Goal: Task Accomplishment & Management: Manage account settings

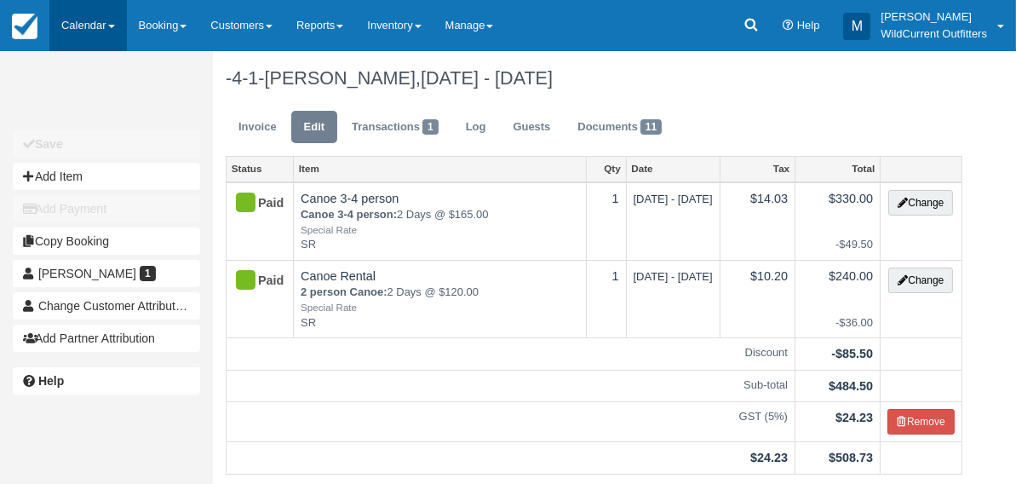
click at [83, 25] on link "Calendar" at bounding box center [88, 25] width 78 height 51
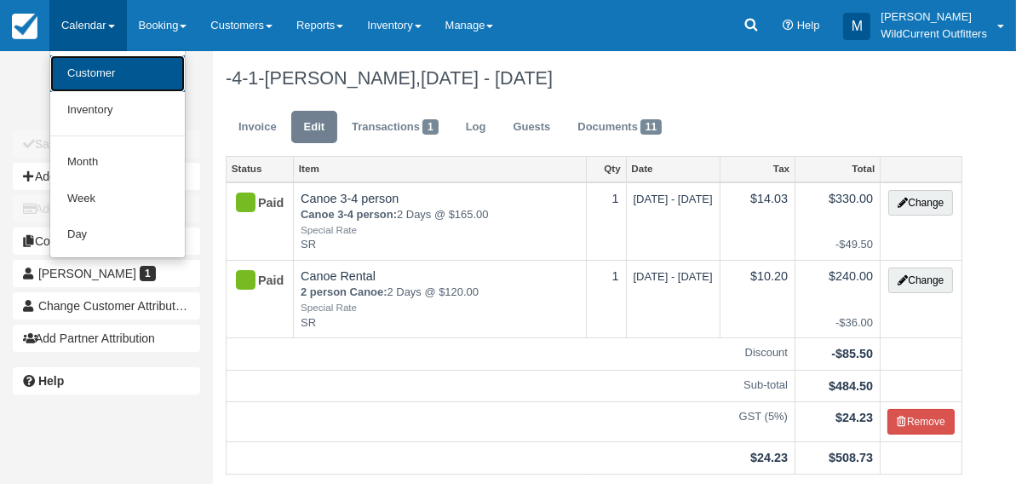
click at [85, 83] on link "Customer" at bounding box center [117, 73] width 135 height 37
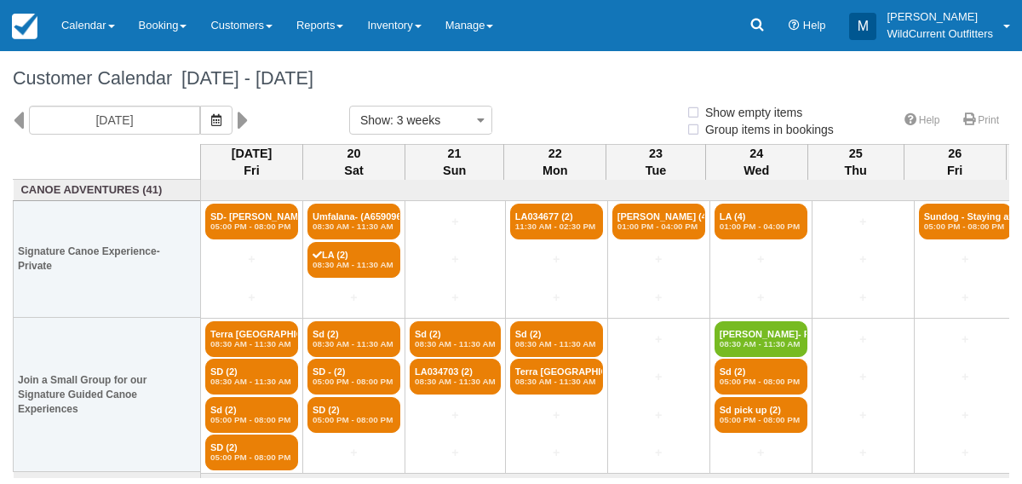
select select
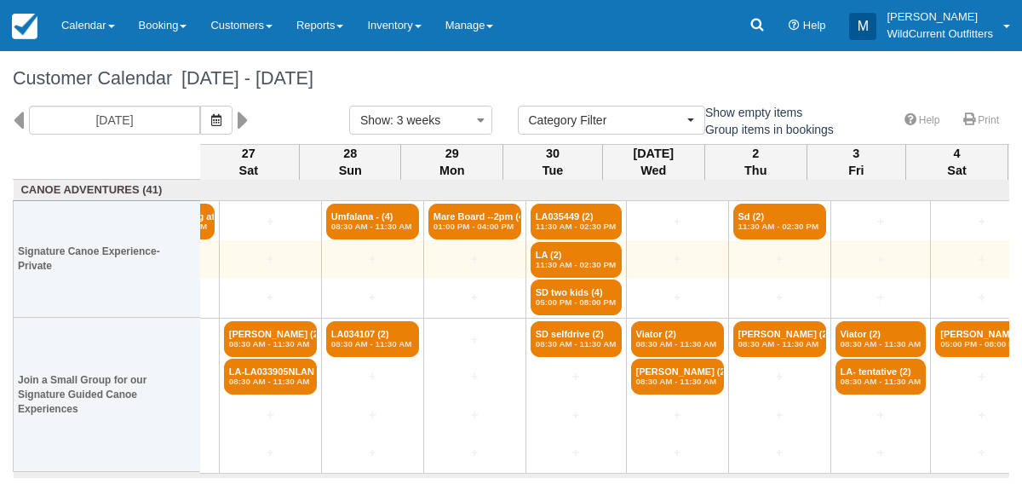
scroll to position [0, 811]
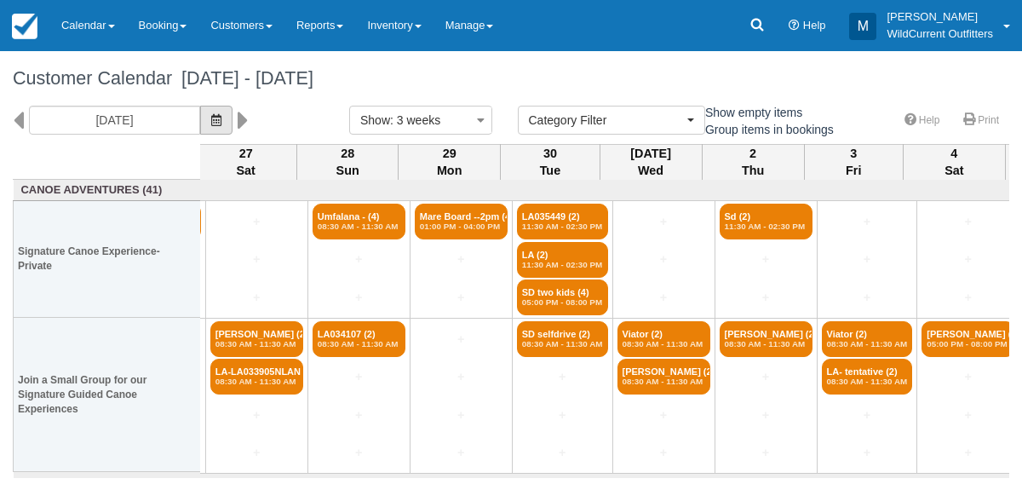
click at [233, 132] on button "button" at bounding box center [216, 120] width 32 height 29
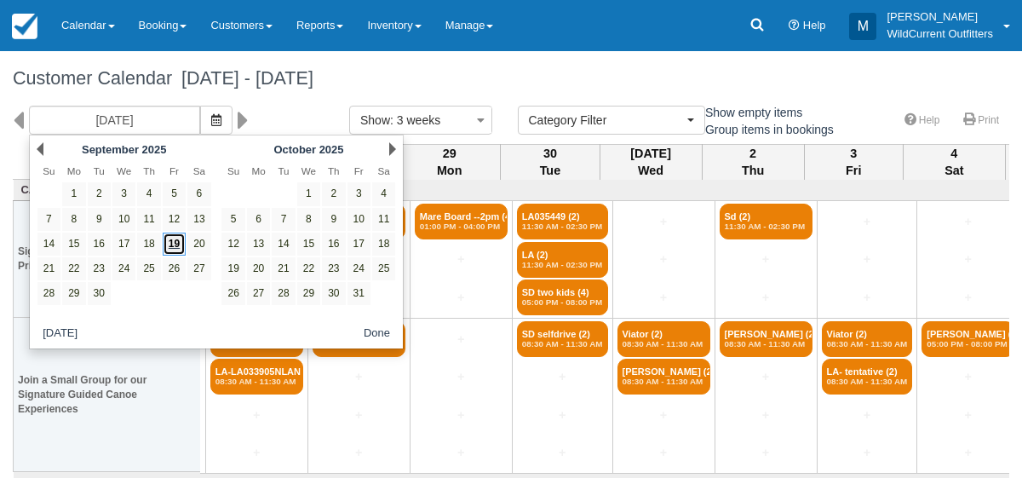
click at [170, 236] on link "19" at bounding box center [174, 244] width 23 height 23
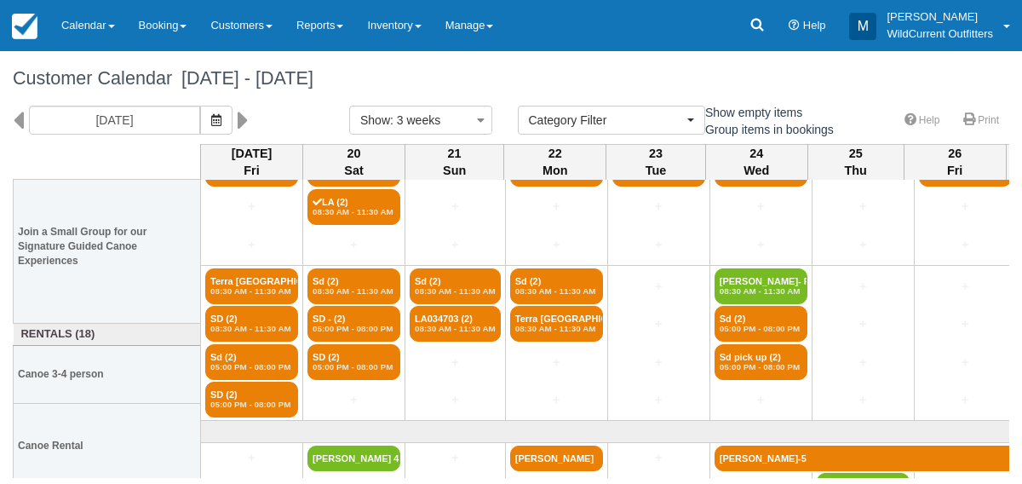
scroll to position [159, 0]
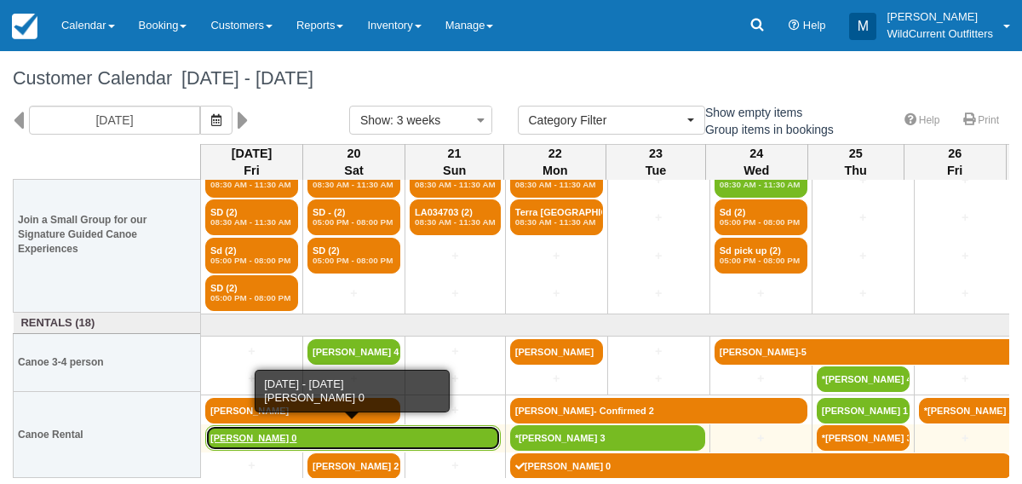
click at [257, 427] on link "Kendall Blanding 0" at bounding box center [353, 438] width 296 height 26
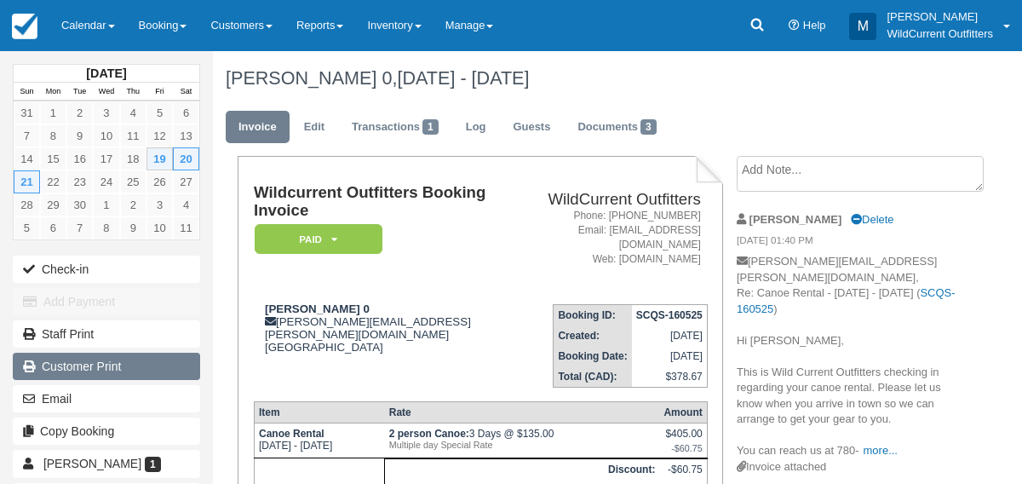
click at [88, 356] on link "Customer Print" at bounding box center [106, 366] width 187 height 27
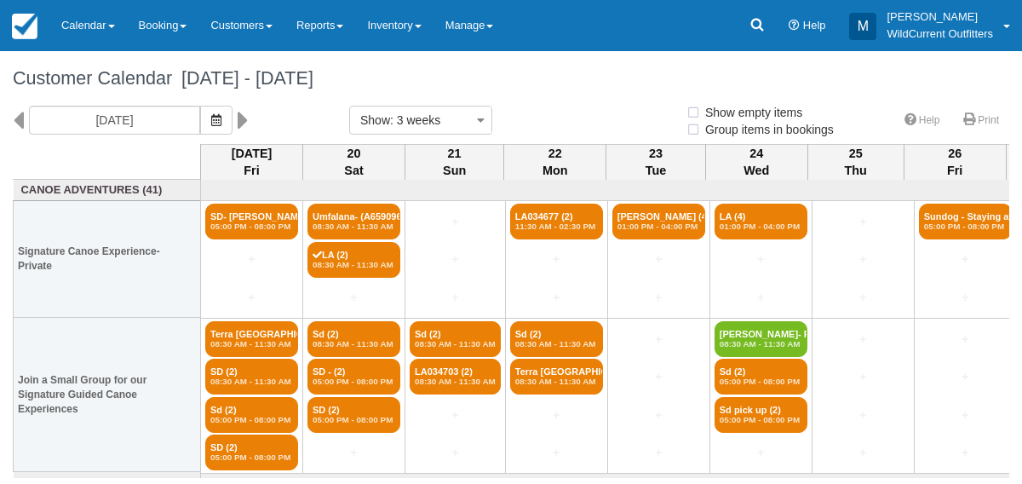
select select
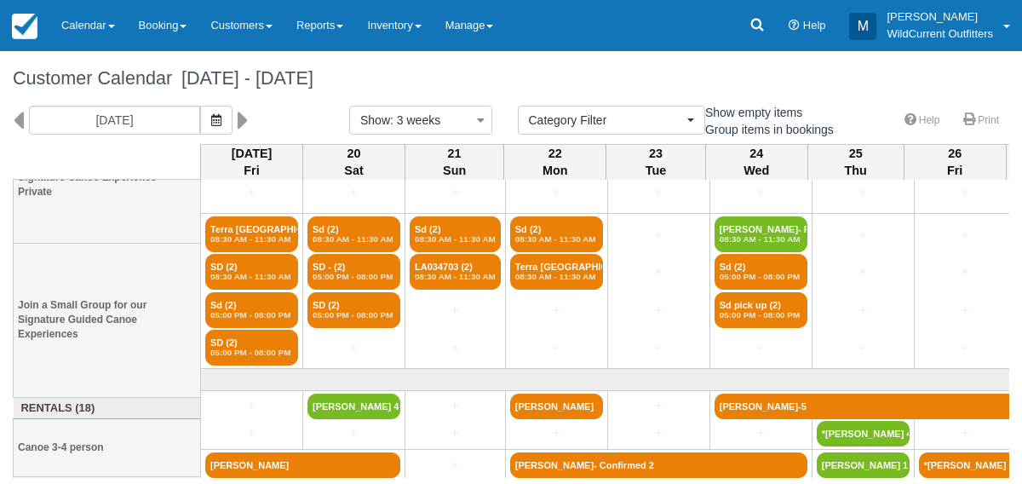
scroll to position [159, 0]
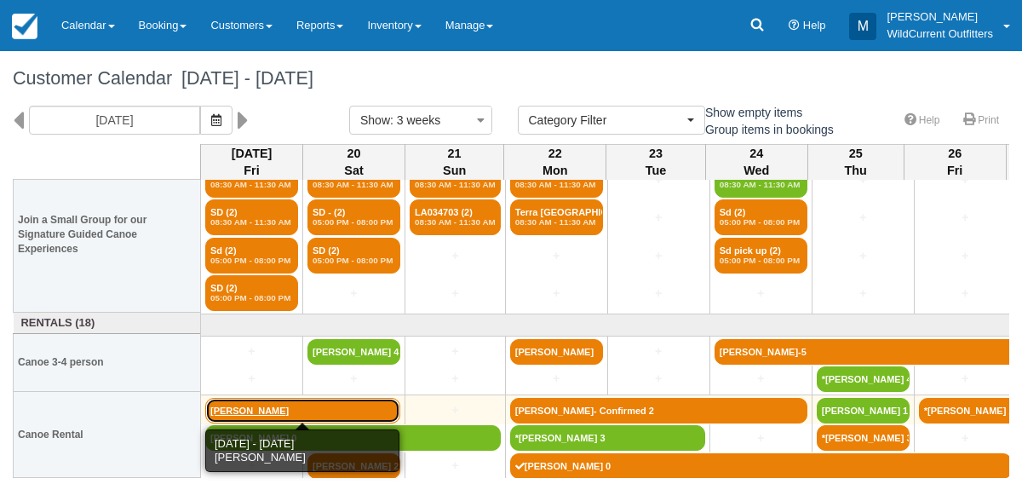
click at [274, 400] on link "Jimmy Hoang" at bounding box center [302, 411] width 195 height 26
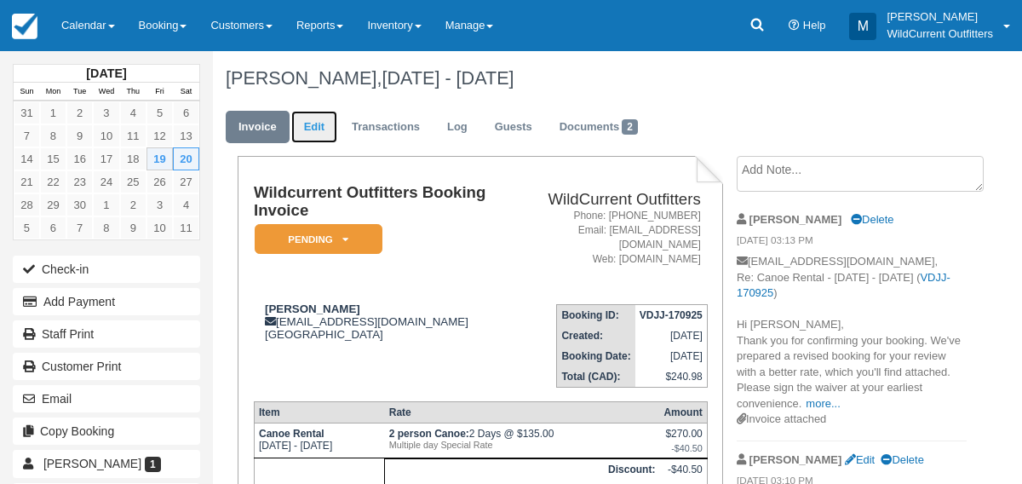
click at [314, 134] on link "Edit" at bounding box center [314, 127] width 46 height 33
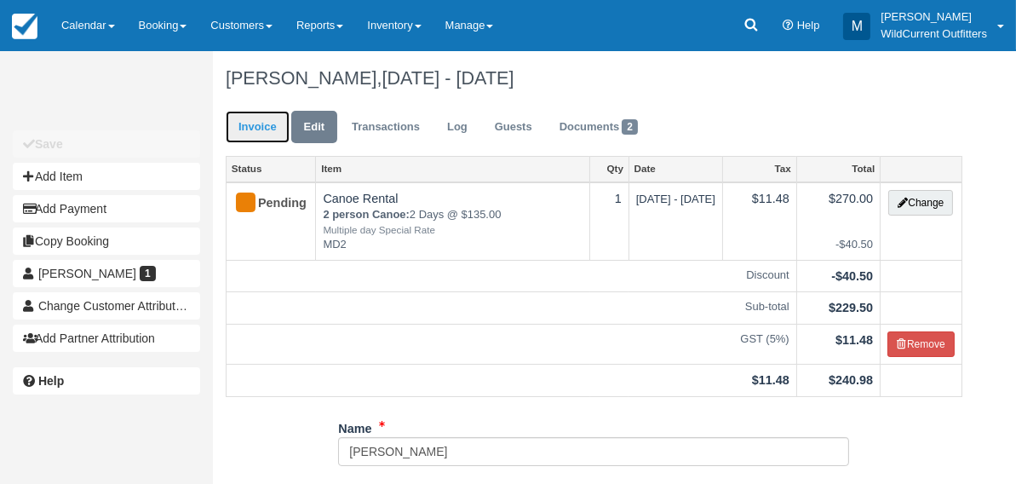
click at [255, 133] on link "Invoice" at bounding box center [258, 127] width 64 height 33
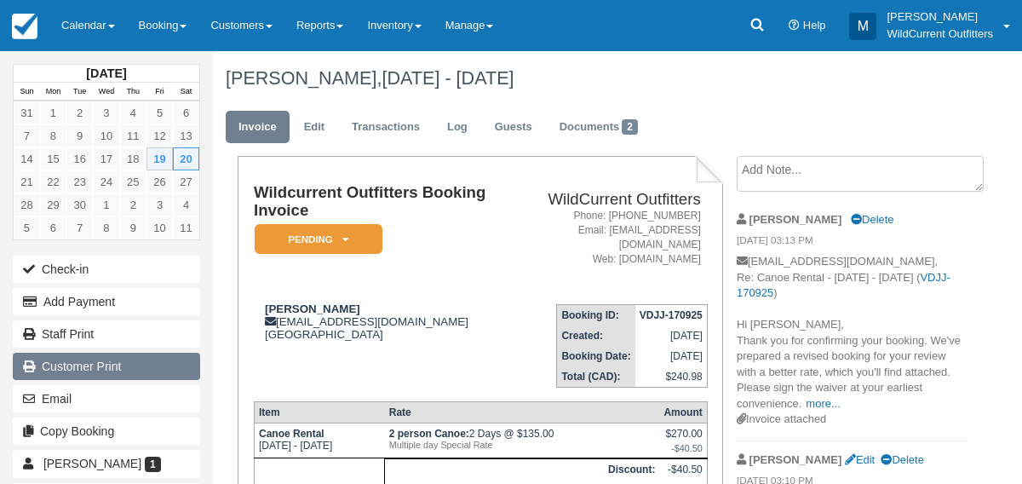
click at [91, 353] on link "Customer Print" at bounding box center [106, 366] width 187 height 27
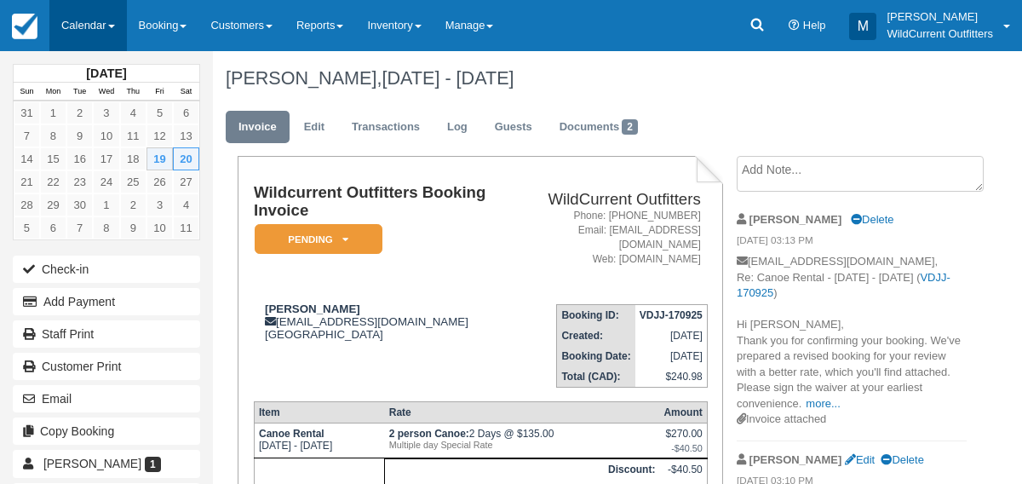
click at [70, 27] on link "Calendar" at bounding box center [88, 25] width 78 height 51
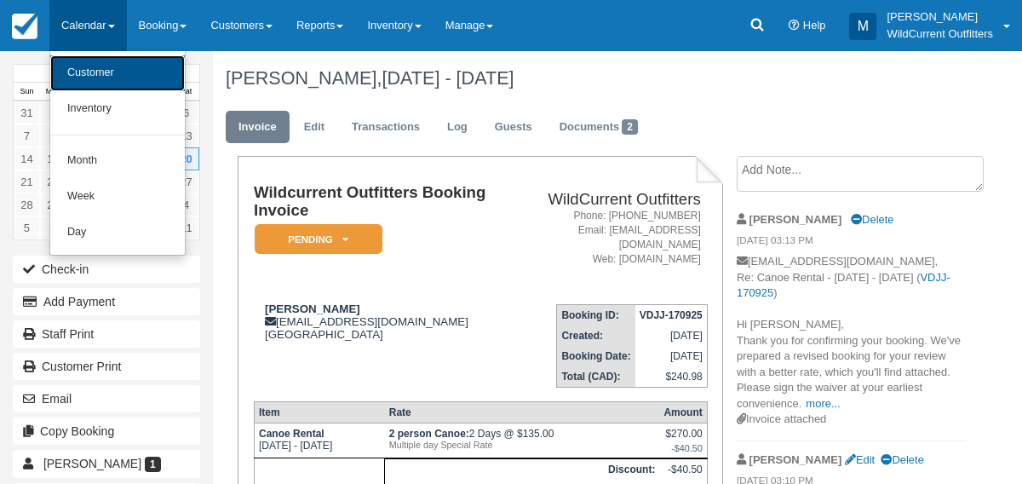
click at [71, 68] on link "Customer" at bounding box center [117, 73] width 135 height 36
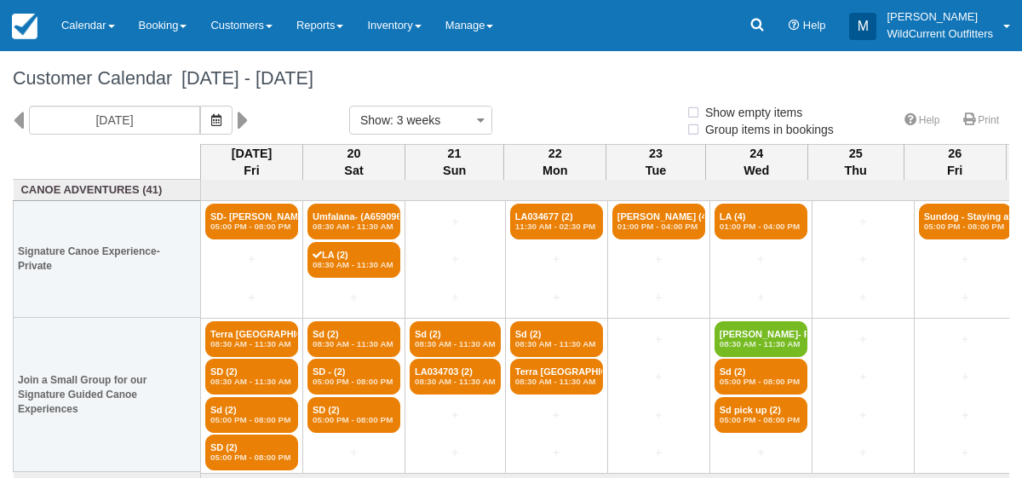
select select
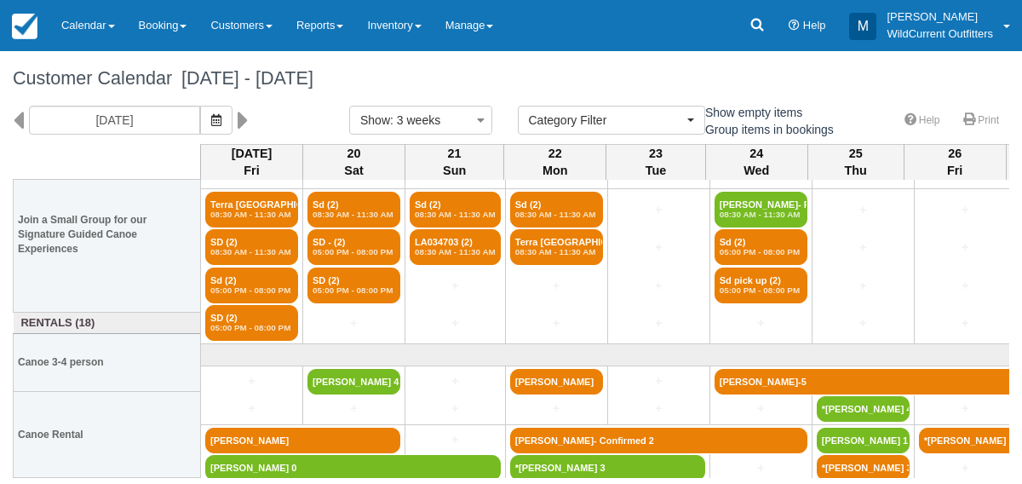
scroll to position [159, 0]
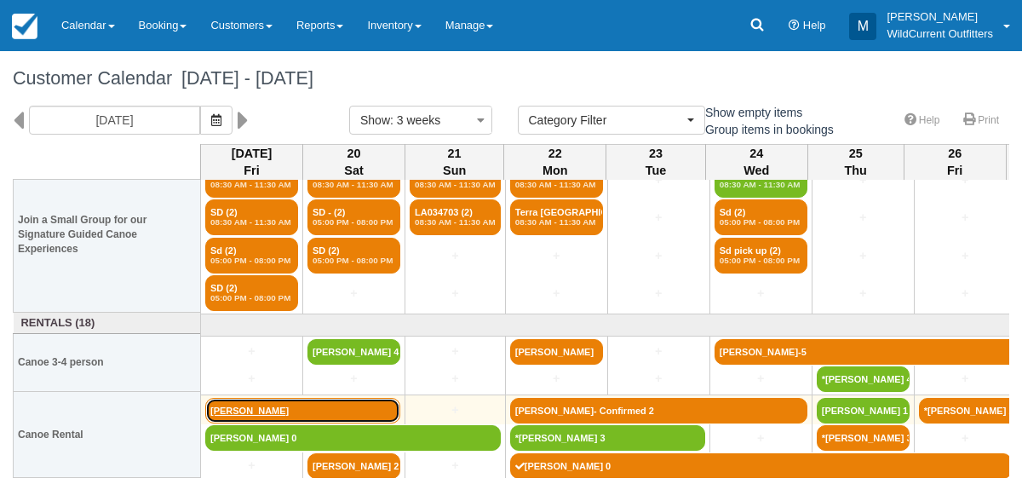
click at [256, 405] on link "[PERSON_NAME]" at bounding box center [302, 411] width 195 height 26
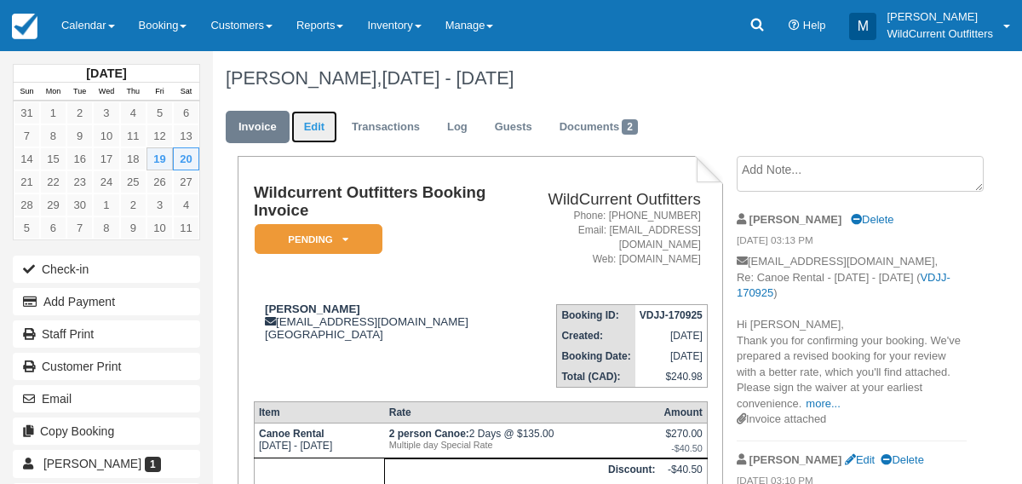
click at [326, 127] on link "Edit" at bounding box center [314, 127] width 46 height 33
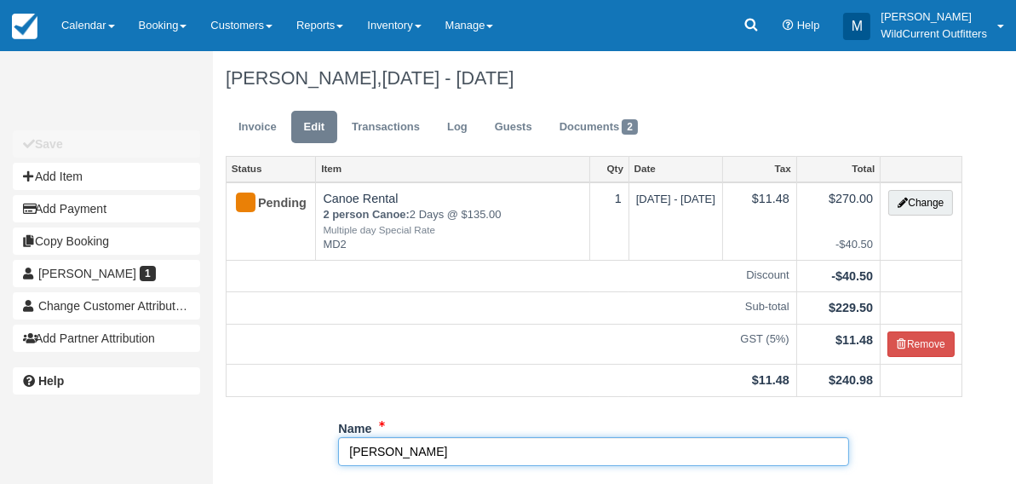
click at [423, 448] on input "Jimmy Hoang" at bounding box center [593, 451] width 511 height 29
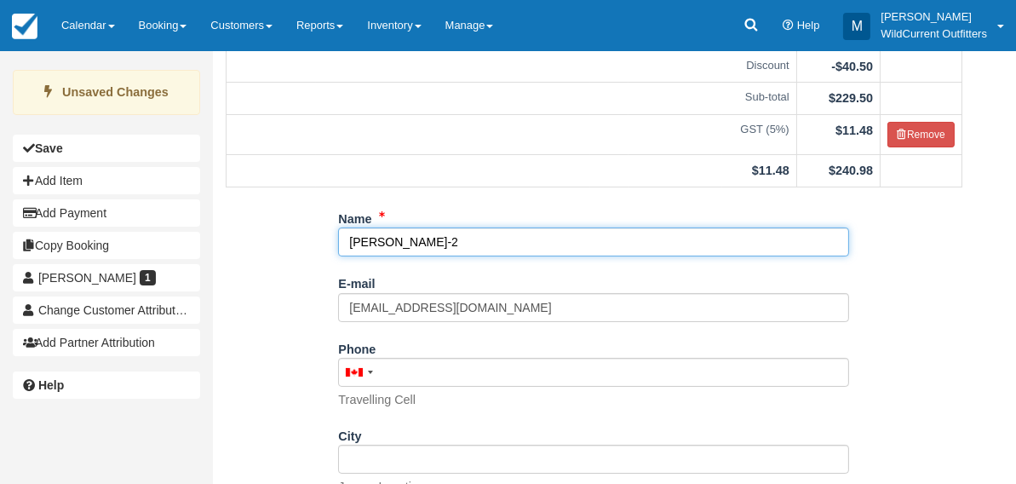
scroll to position [378, 0]
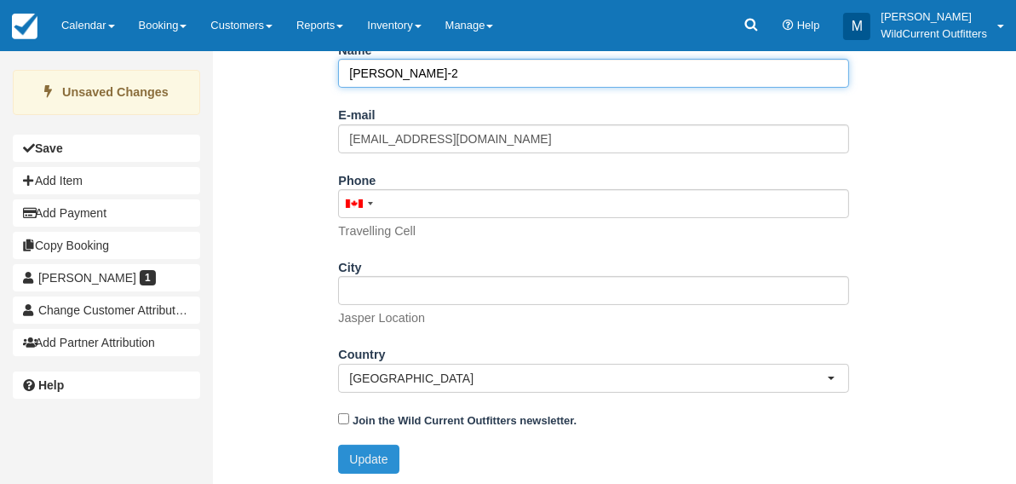
type input "[PERSON_NAME]-2"
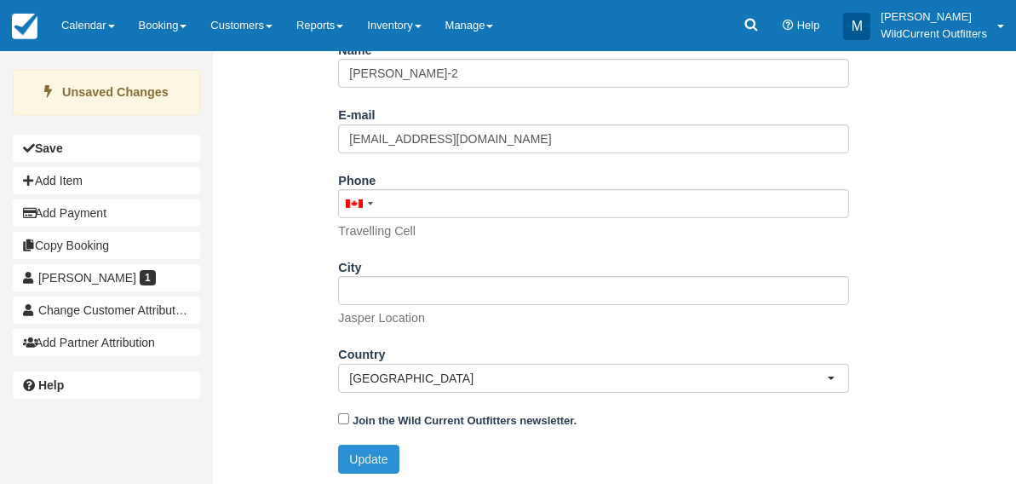
click at [369, 460] on button "Update" at bounding box center [368, 459] width 60 height 29
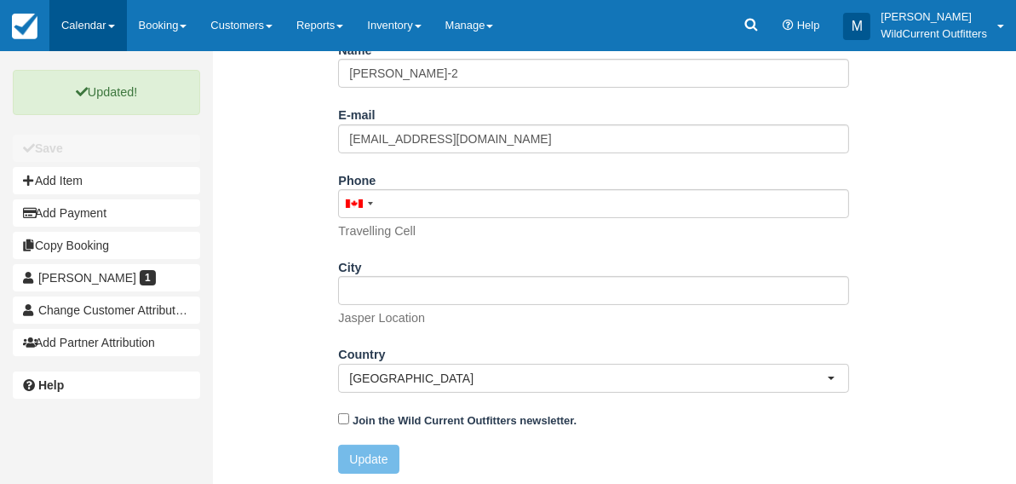
click at [80, 19] on link "Calendar" at bounding box center [88, 25] width 78 height 51
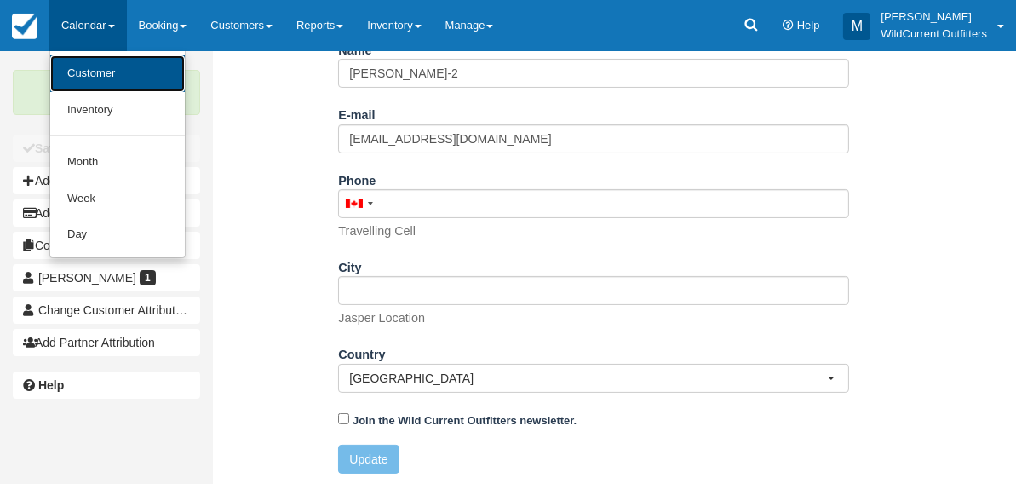
click at [78, 62] on link "Customer" at bounding box center [117, 73] width 135 height 37
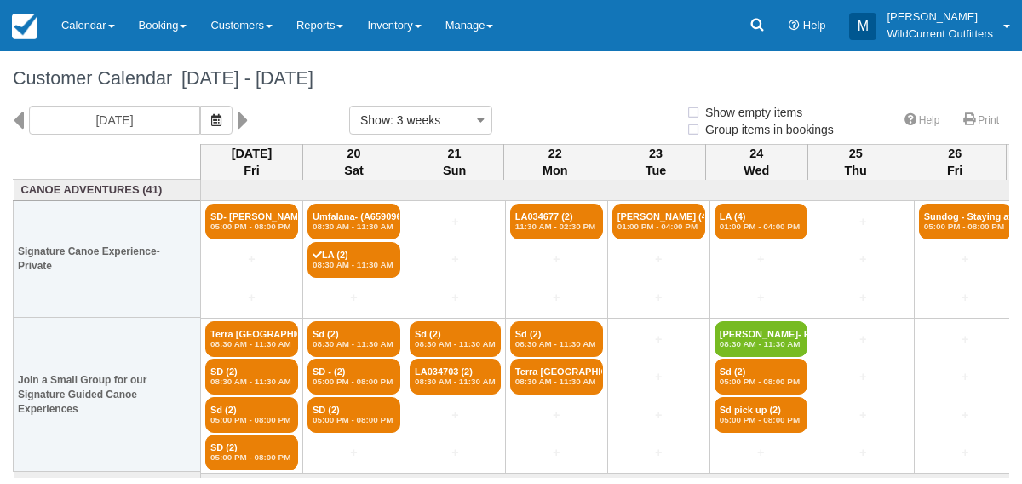
select select
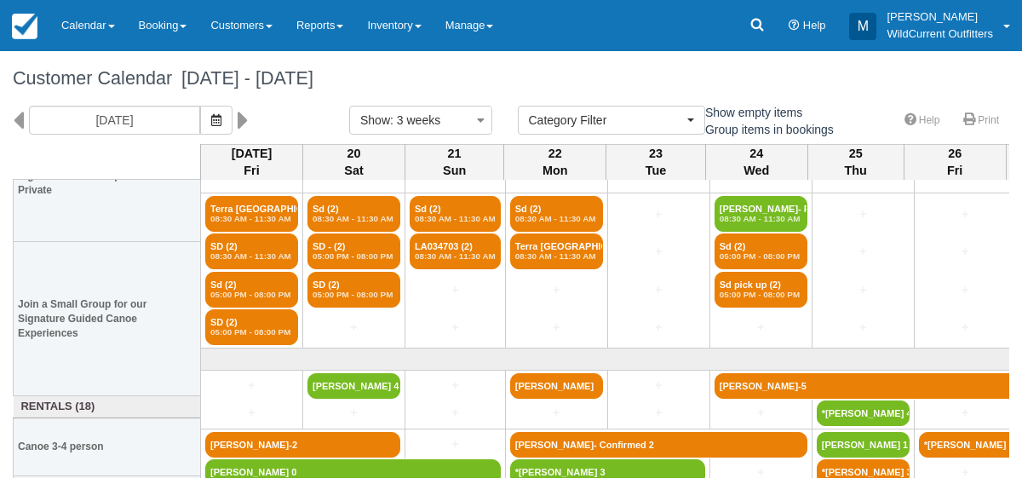
scroll to position [159, 0]
